Goal: Task Accomplishment & Management: Use online tool/utility

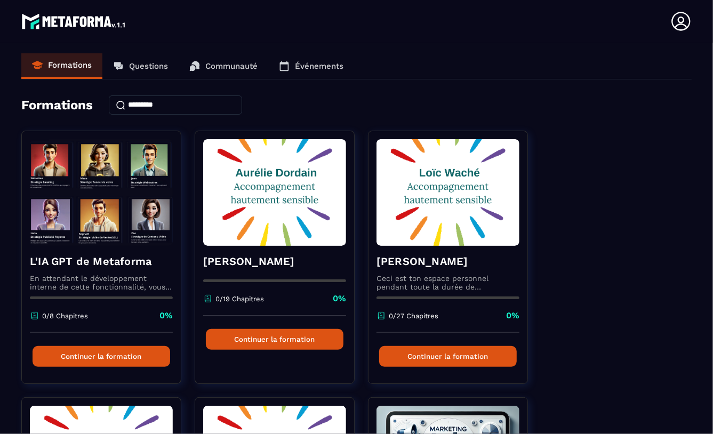
click at [680, 23] on icon at bounding box center [680, 21] width 19 height 19
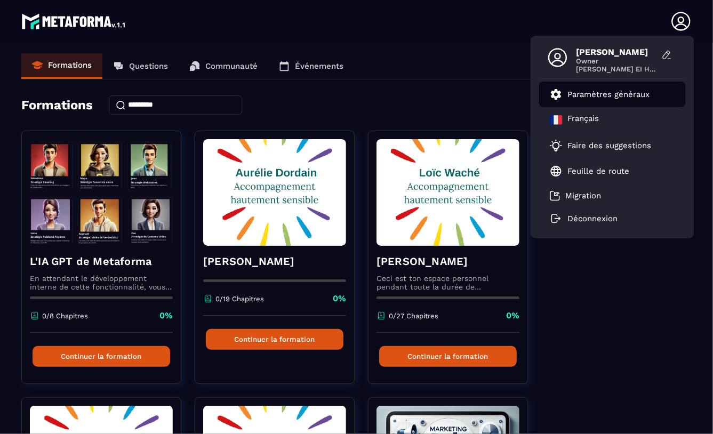
click at [581, 94] on p "Paramètres généraux" at bounding box center [609, 95] width 82 height 10
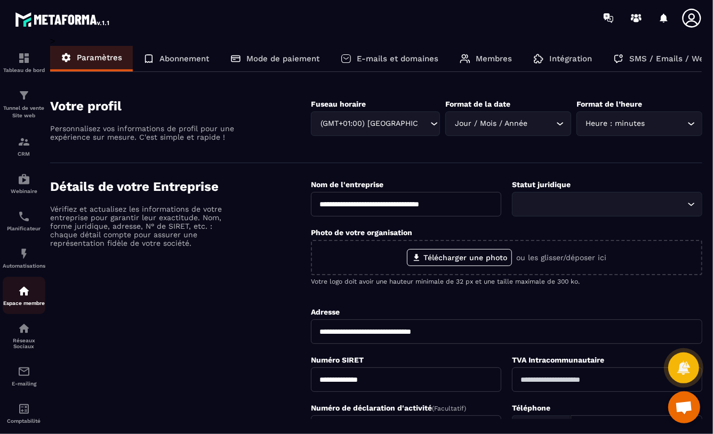
click at [25, 292] on img at bounding box center [24, 291] width 13 height 13
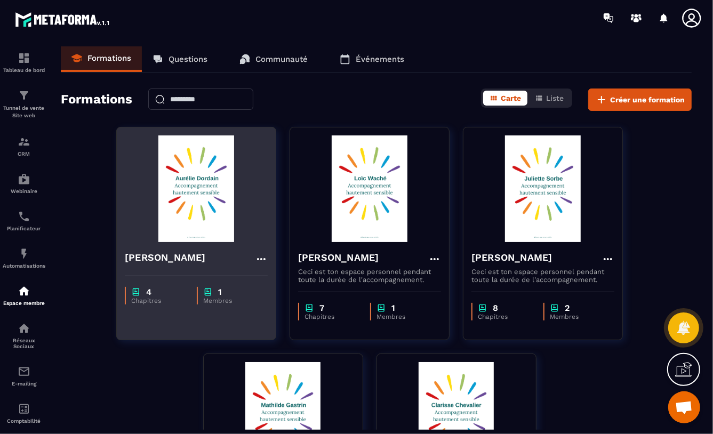
click at [187, 198] on img at bounding box center [196, 188] width 143 height 107
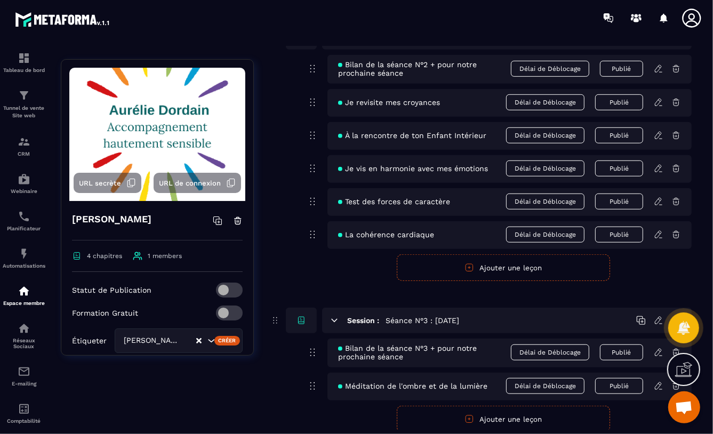
scroll to position [684, 0]
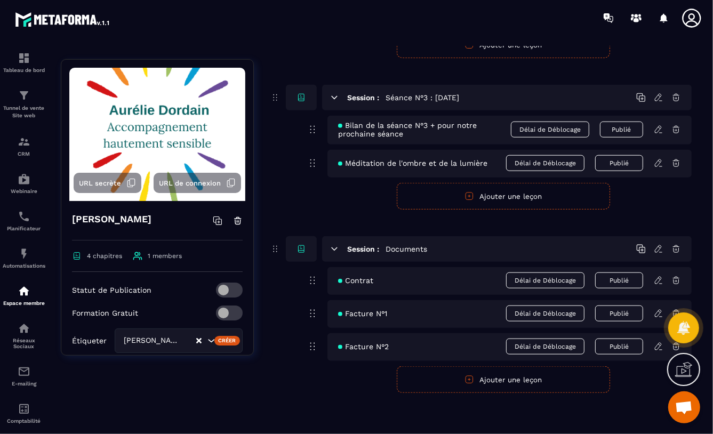
drag, startPoint x: 525, startPoint y: 380, endPoint x: 477, endPoint y: 377, distance: 48.1
click at [525, 380] on button "Ajouter une leçon" at bounding box center [503, 379] width 213 height 27
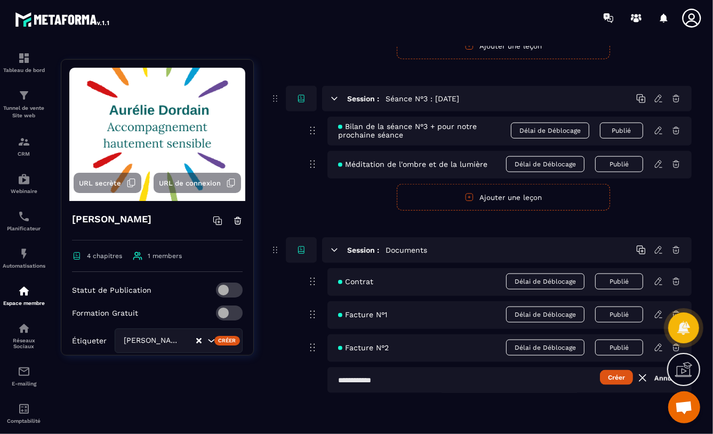
click at [339, 379] on input "text" at bounding box center [509, 380] width 364 height 26
type input "**********"
click at [611, 378] on button "Créer" at bounding box center [616, 377] width 33 height 15
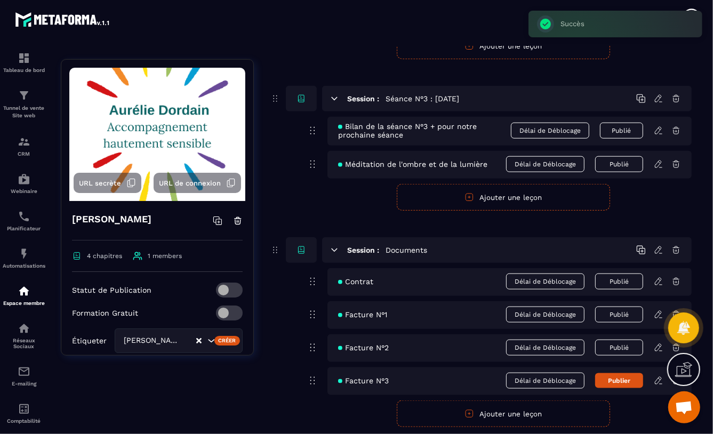
click at [659, 379] on icon at bounding box center [659, 381] width 10 height 10
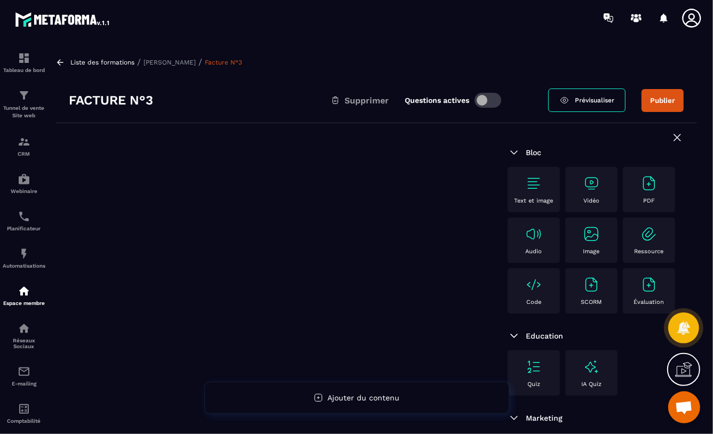
click at [583, 243] on img at bounding box center [591, 234] width 17 height 17
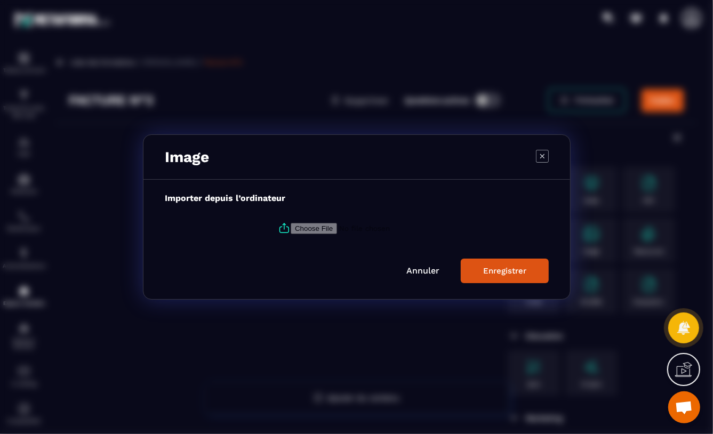
click at [302, 227] on input "Modal window" at bounding box center [363, 228] width 145 height 11
type input "**********"
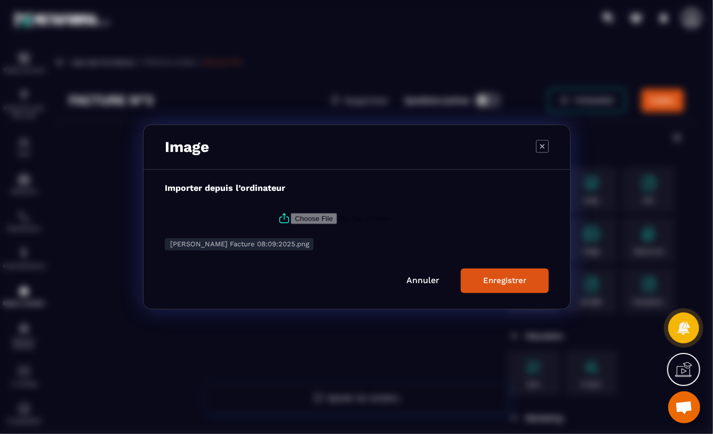
drag, startPoint x: 510, startPoint y: 284, endPoint x: 508, endPoint y: 290, distance: 6.1
click at [510, 284] on div "Enregistrer" at bounding box center [504, 281] width 43 height 10
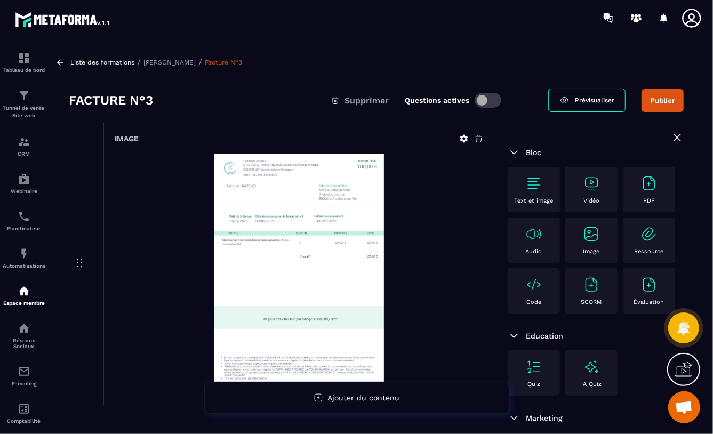
click at [490, 101] on span at bounding box center [488, 100] width 27 height 15
click at [584, 100] on span "Prévisualiser" at bounding box center [594, 100] width 39 height 7
click at [668, 95] on button "Publier" at bounding box center [662, 100] width 42 height 23
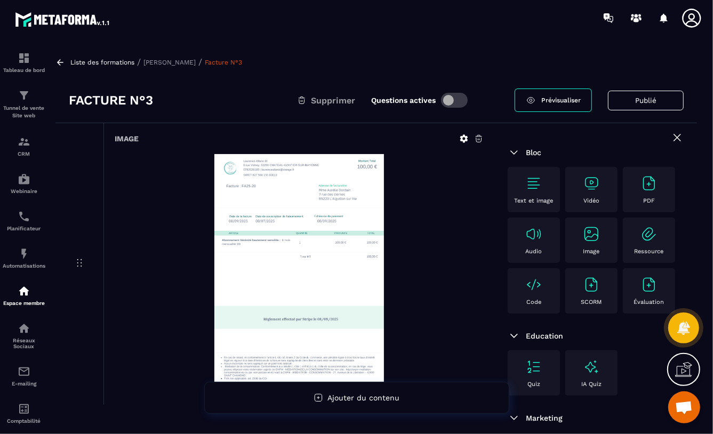
click at [157, 61] on p "Aurélie Dordain" at bounding box center [169, 62] width 52 height 7
